Goal: Task Accomplishment & Management: Manage account settings

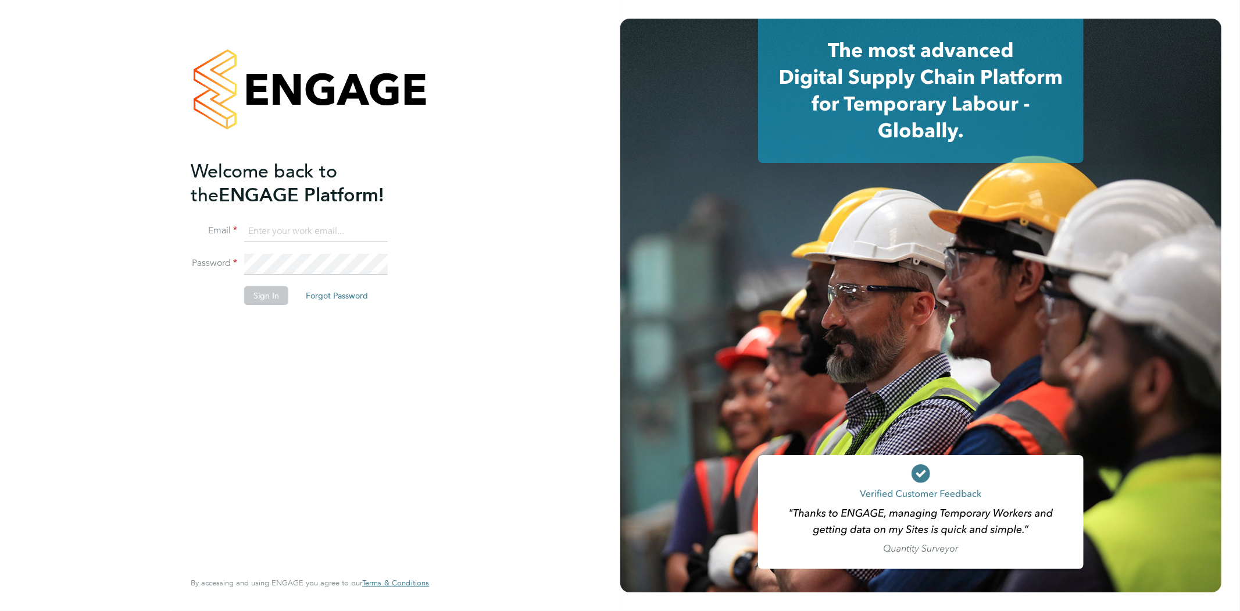
type input "rob@ivyresourcegroup.com"
click at [262, 295] on button "Sign In" at bounding box center [266, 295] width 44 height 19
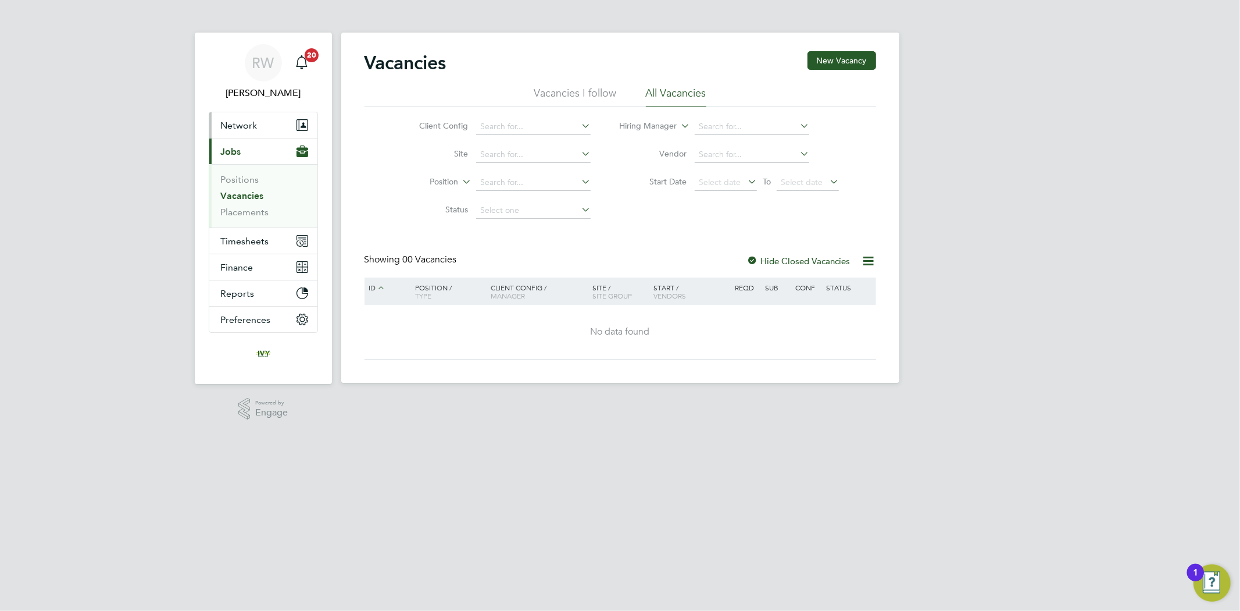
click at [260, 121] on button "Network" at bounding box center [263, 125] width 108 height 26
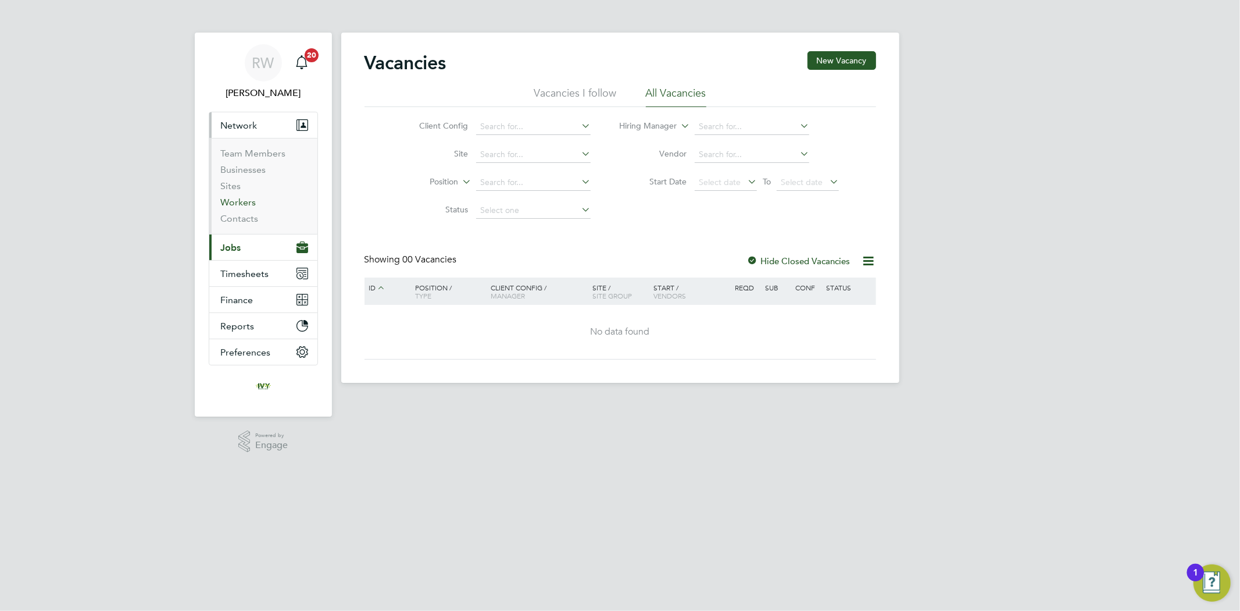
click at [251, 201] on link "Workers" at bounding box center [238, 202] width 35 height 11
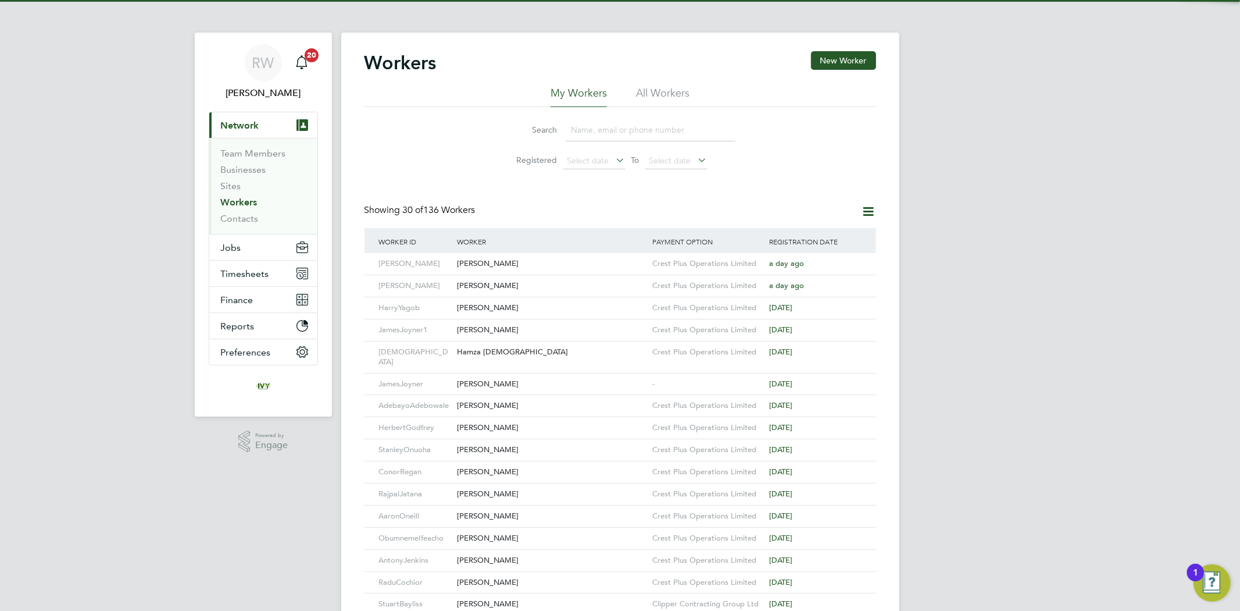
click at [618, 131] on input at bounding box center [651, 130] width 170 height 23
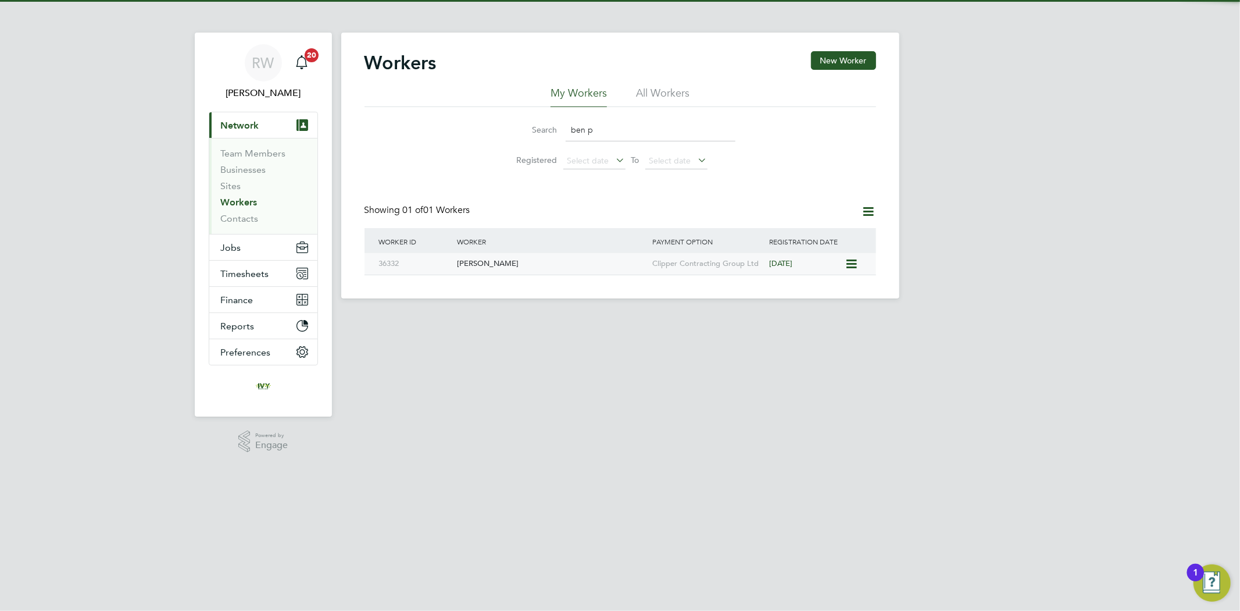
type input "ben p"
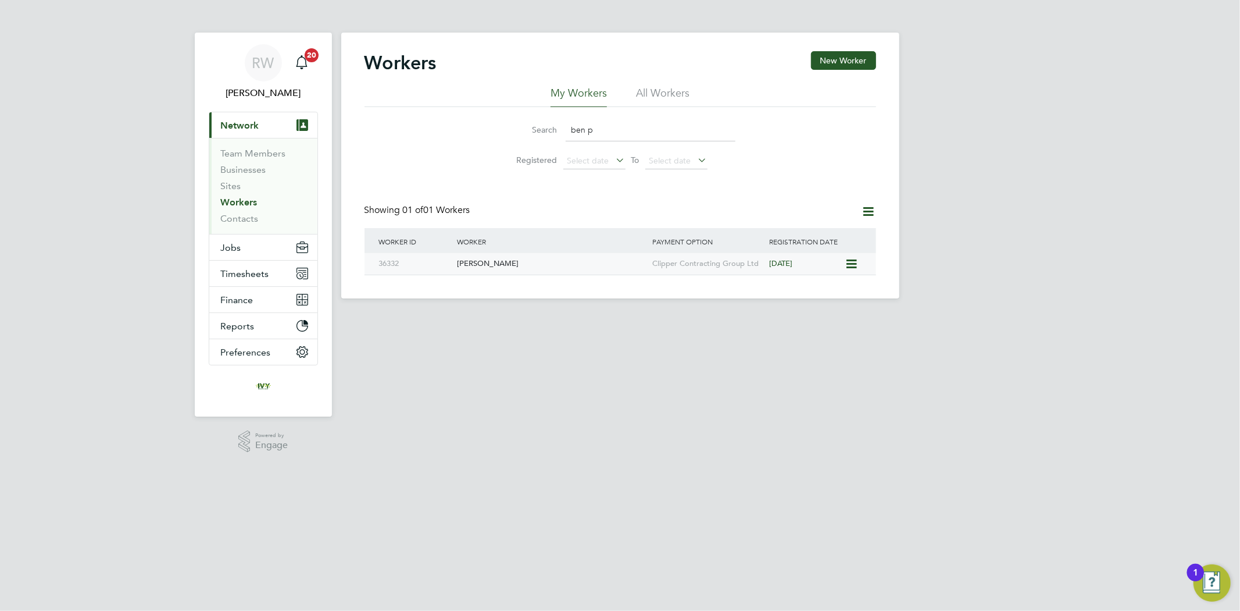
click at [479, 271] on div "[PERSON_NAME]" at bounding box center [551, 264] width 195 height 22
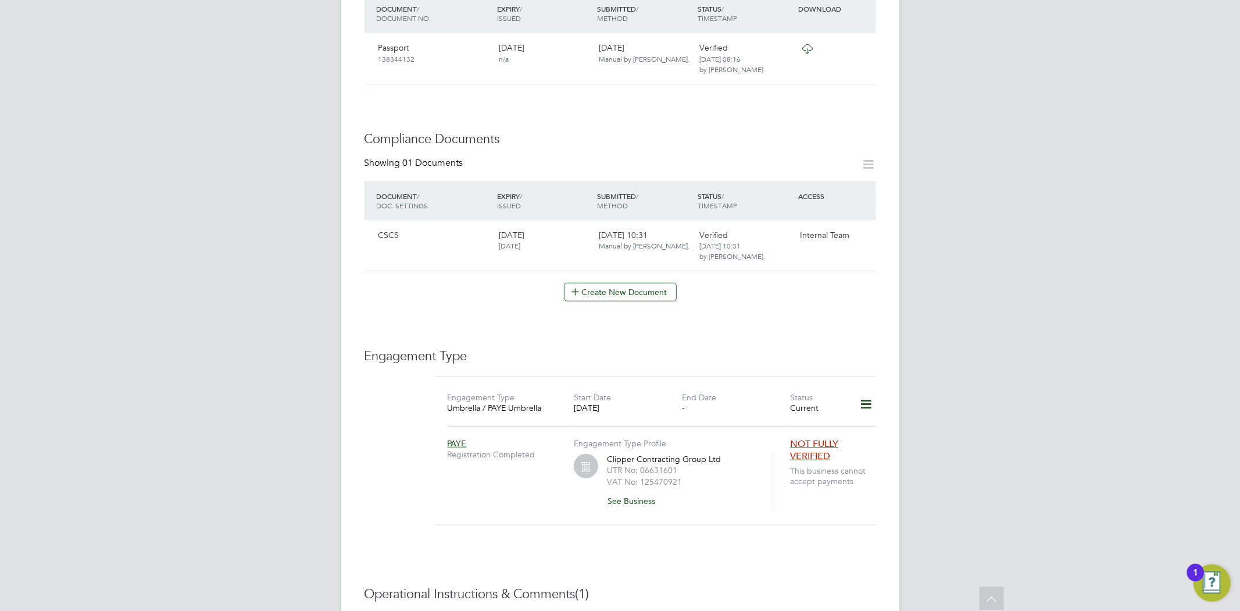
scroll to position [452, 0]
click at [869, 398] on icon at bounding box center [866, 407] width 20 height 27
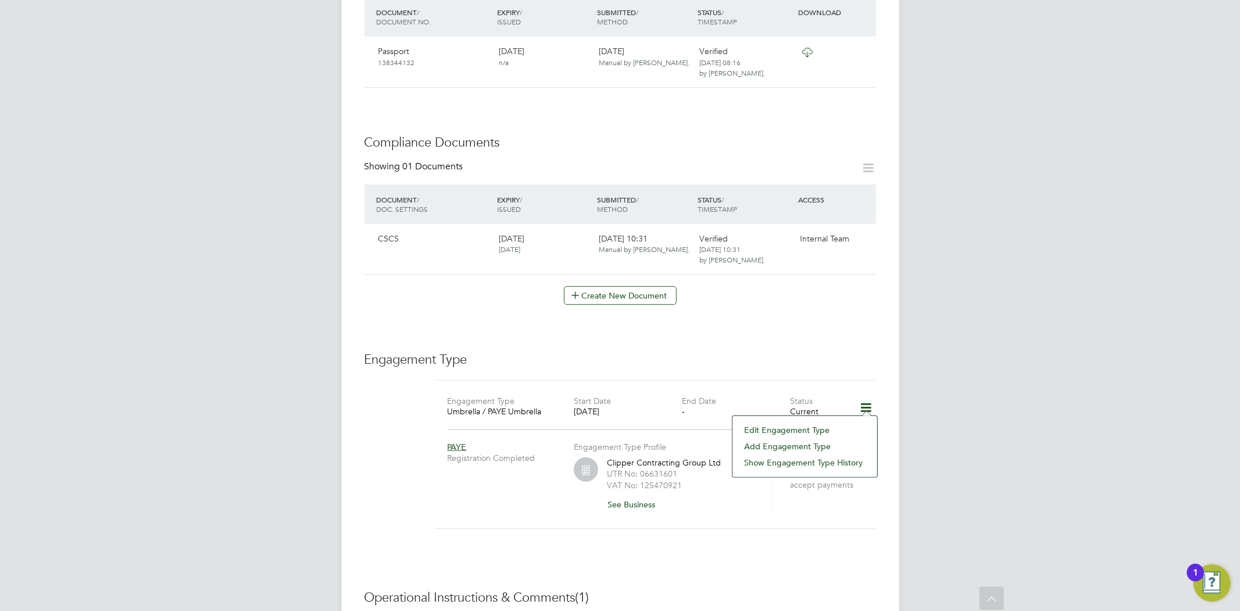
click at [798, 428] on li "Edit Engagement Type" at bounding box center [805, 430] width 133 height 16
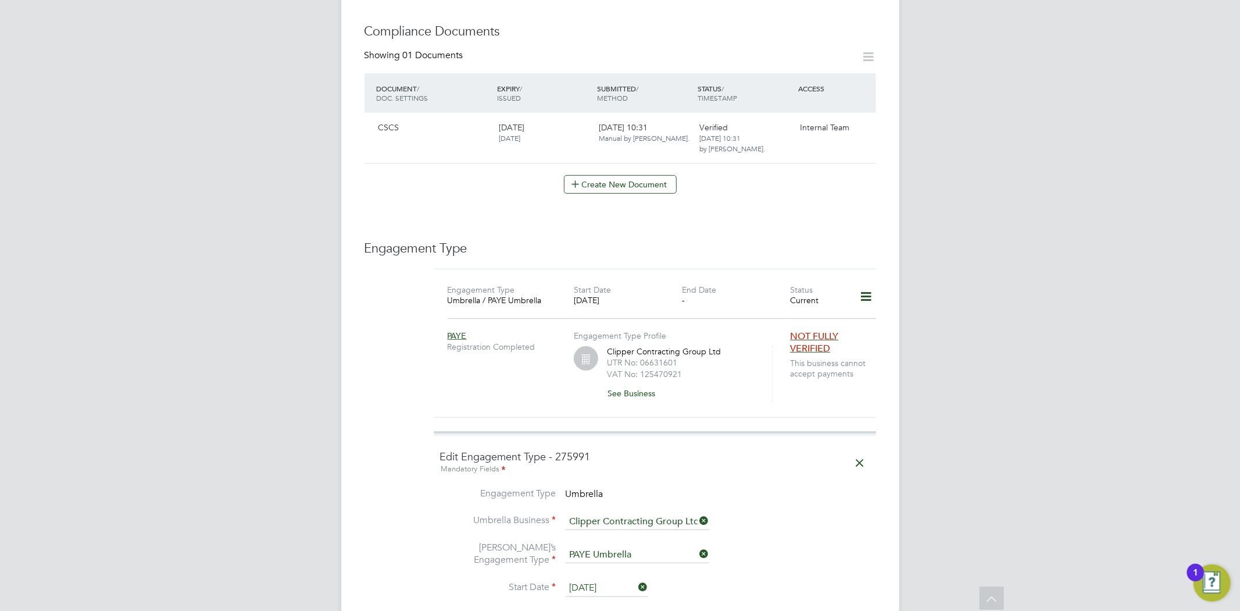
scroll to position [711, 0]
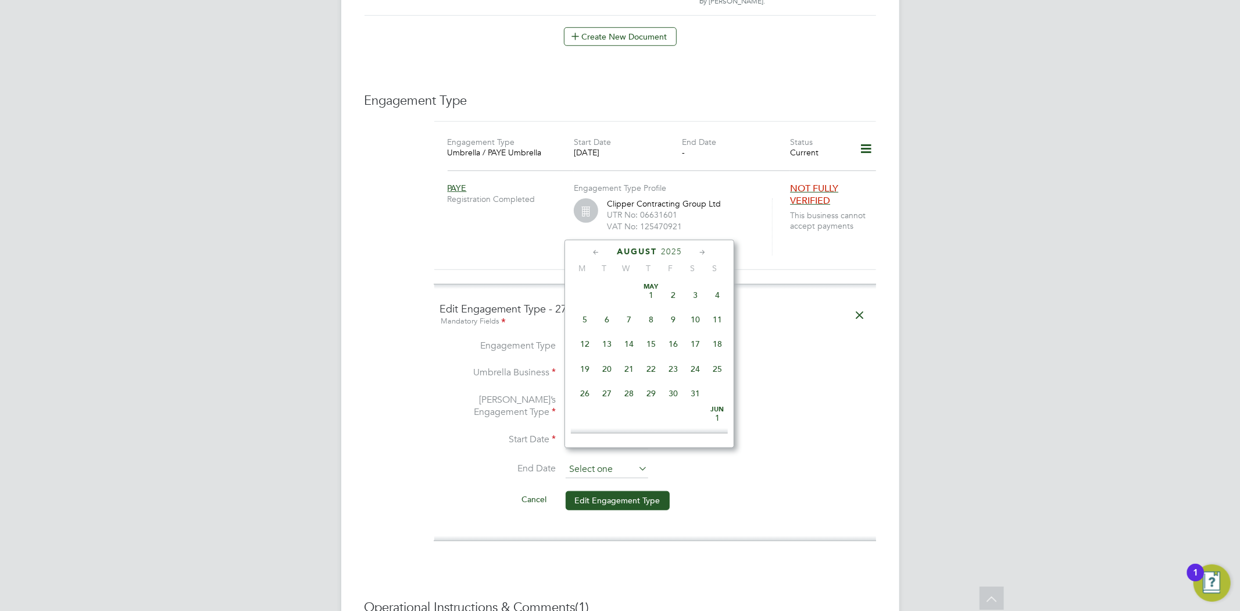
click at [609, 461] on input at bounding box center [607, 469] width 83 height 17
click at [590, 254] on div "[DATE]" at bounding box center [649, 251] width 157 height 11
click at [594, 254] on icon at bounding box center [596, 252] width 11 height 13
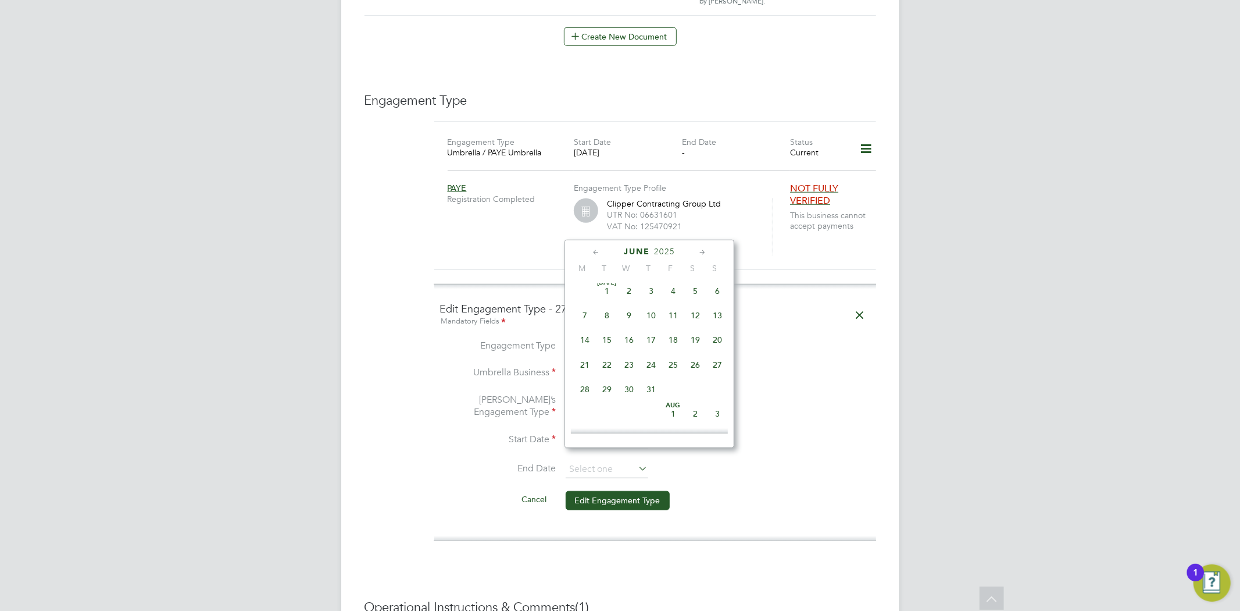
scroll to position [124, 0]
click at [597, 254] on icon at bounding box center [596, 252] width 11 height 13
click at [676, 416] on span "2" at bounding box center [673, 418] width 22 height 22
type input "[DATE]"
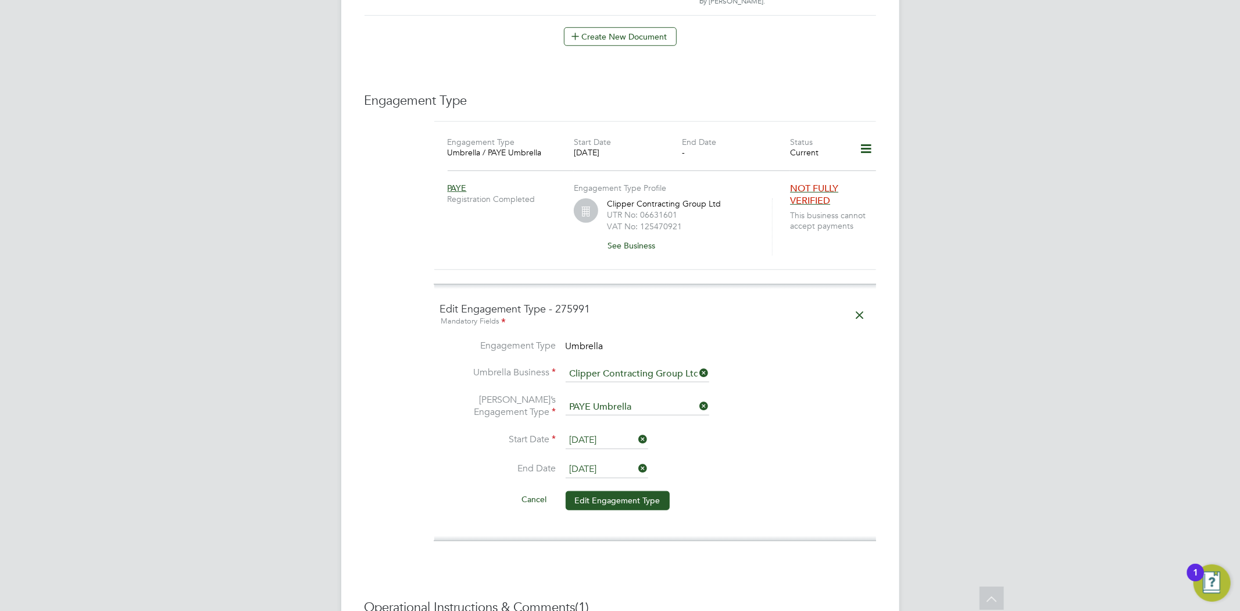
click at [795, 416] on li "Umbrella’s Engagement Type PAYE Umbrella" at bounding box center [655, 413] width 430 height 38
click at [614, 491] on button "Edit Engagement Type" at bounding box center [618, 500] width 104 height 19
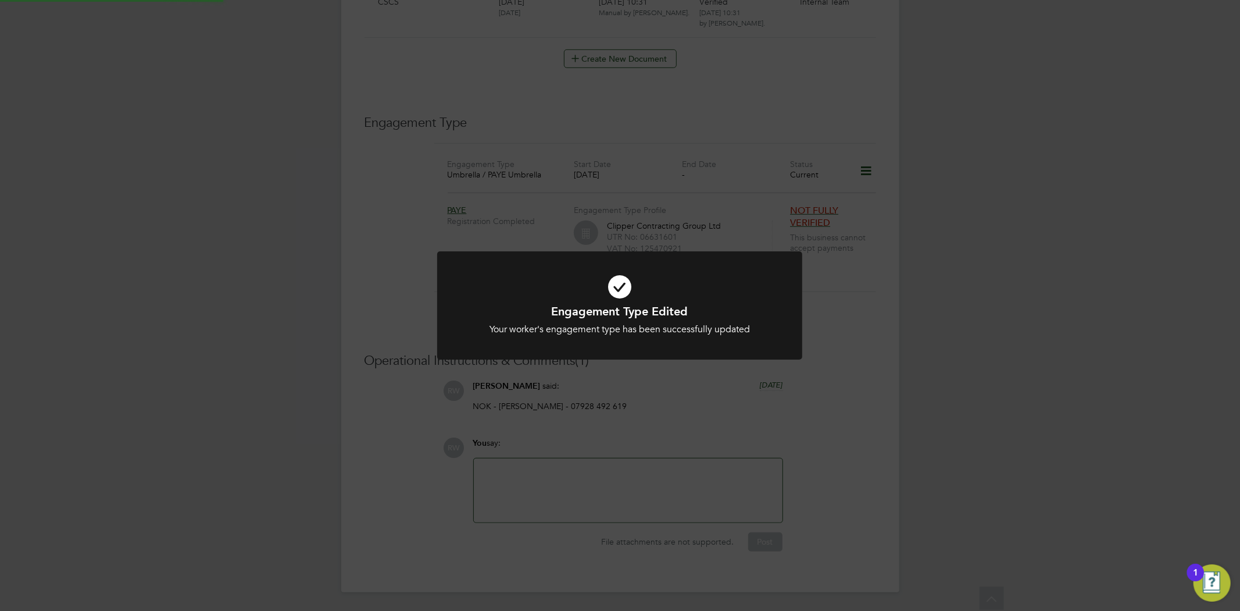
scroll to position [676, 0]
click at [862, 364] on div "Engagement Type Edited Your worker's engagement type has been successfully upda…" at bounding box center [620, 305] width 1240 height 611
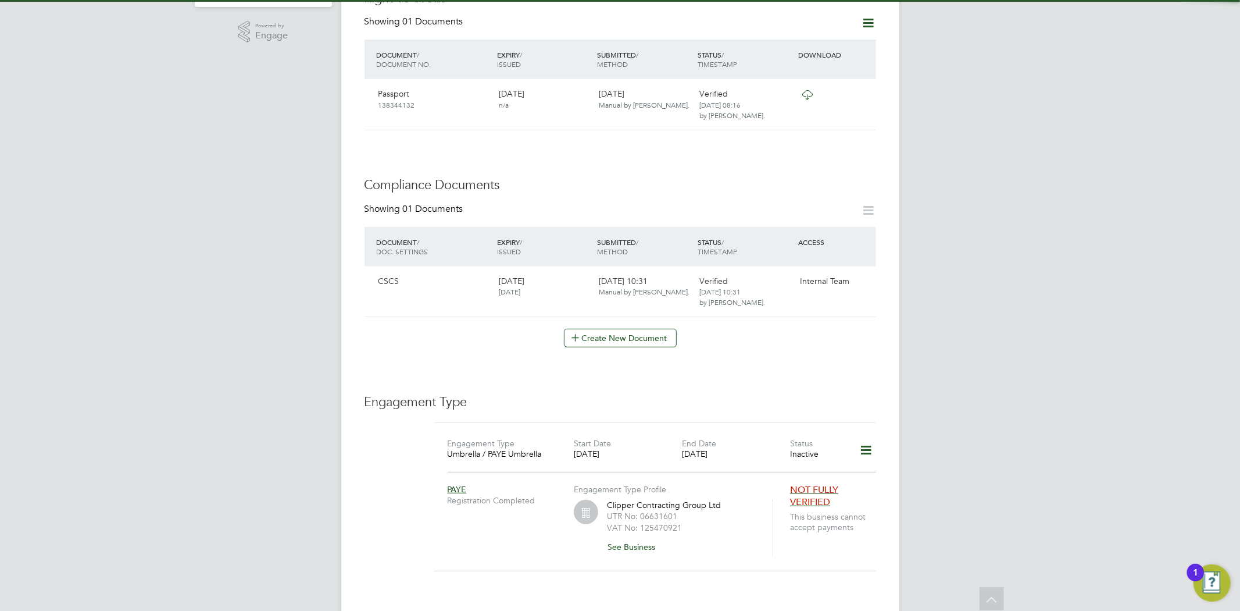
scroll to position [516, 0]
